Goal: Check status: Check status

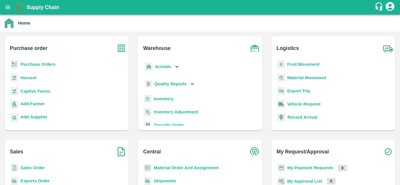
click at [33, 64] on b "Purchase Orders" at bounding box center [38, 64] width 35 height 5
click at [166, 181] on b "Shipments" at bounding box center [165, 181] width 22 height 5
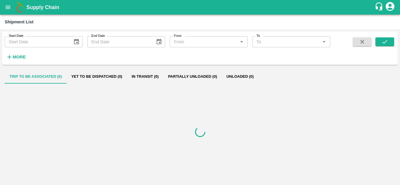
click at [21, 57] on strong "More" at bounding box center [19, 57] width 13 height 5
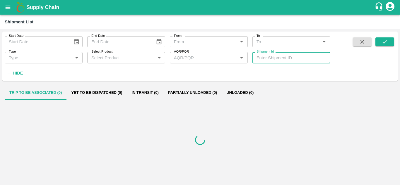
click at [288, 58] on input "Shipment Id" at bounding box center [292, 57] width 78 height 11
paste input "361513"
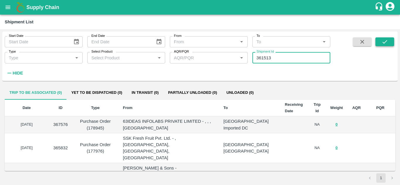
type input "361513"
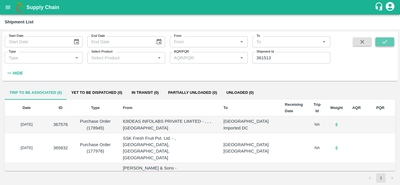
click at [382, 40] on icon "submit" at bounding box center [385, 42] width 6 height 6
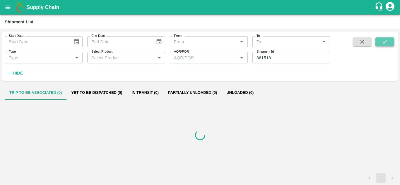
click at [382, 40] on icon "submit" at bounding box center [385, 42] width 6 height 6
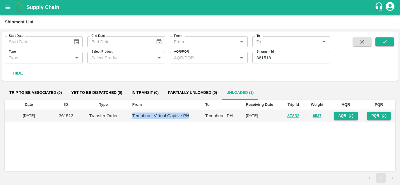
drag, startPoint x: 132, startPoint y: 116, endPoint x: 192, endPoint y: 118, distance: 59.8
click at [192, 118] on p "Tembhurni Virtual Captive PH" at bounding box center [164, 116] width 64 height 6
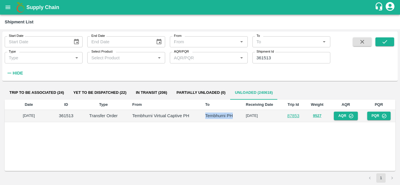
drag, startPoint x: 205, startPoint y: 115, endPoint x: 236, endPoint y: 118, distance: 30.9
click at [236, 118] on p "Tembhurni PH" at bounding box center [220, 116] width 31 height 6
click at [341, 116] on button "AQR" at bounding box center [346, 116] width 24 height 8
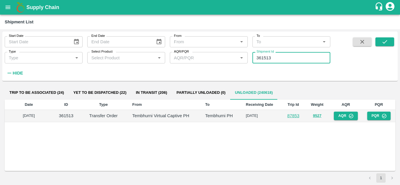
drag, startPoint x: 274, startPoint y: 57, endPoint x: 203, endPoint y: 49, distance: 71.6
click at [203, 49] on div "Start Date Start Date End Date End Date From From   * To To   * Type Type   * S…" at bounding box center [165, 55] width 331 height 47
paste input "text"
type input "360527"
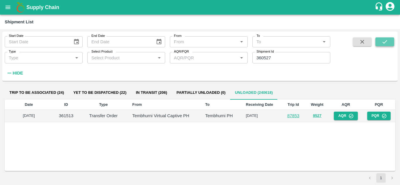
click at [383, 41] on icon "submit" at bounding box center [385, 42] width 6 height 6
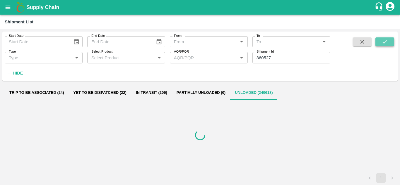
click at [383, 41] on icon "submit" at bounding box center [385, 42] width 6 height 6
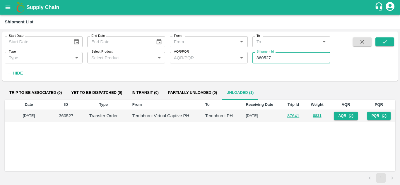
drag, startPoint x: 276, startPoint y: 60, endPoint x: 233, endPoint y: 54, distance: 43.6
click at [233, 54] on div "Start Date Start Date End Date End Date From From   * To To   * Type Type   * S…" at bounding box center [165, 55] width 331 height 47
paste input "text"
type input "362040"
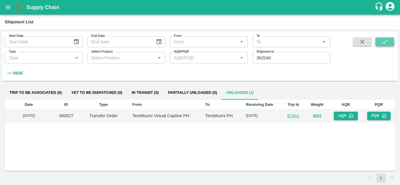
click at [383, 44] on icon "submit" at bounding box center [385, 42] width 6 height 6
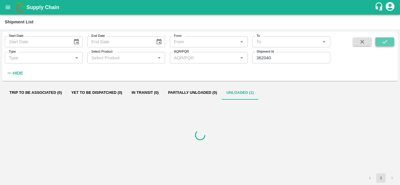
click at [383, 44] on icon "submit" at bounding box center [385, 42] width 6 height 6
